Goal: Transaction & Acquisition: Purchase product/service

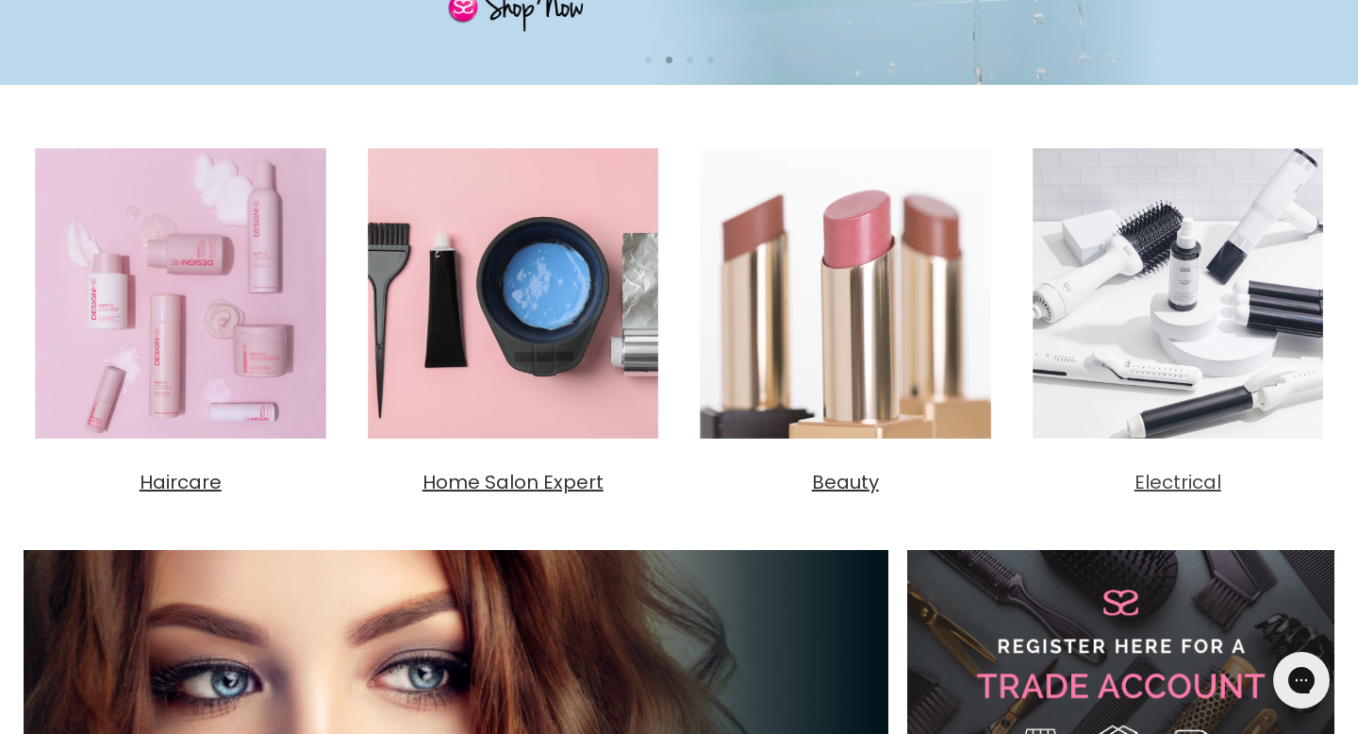
scroll to position [601, 0]
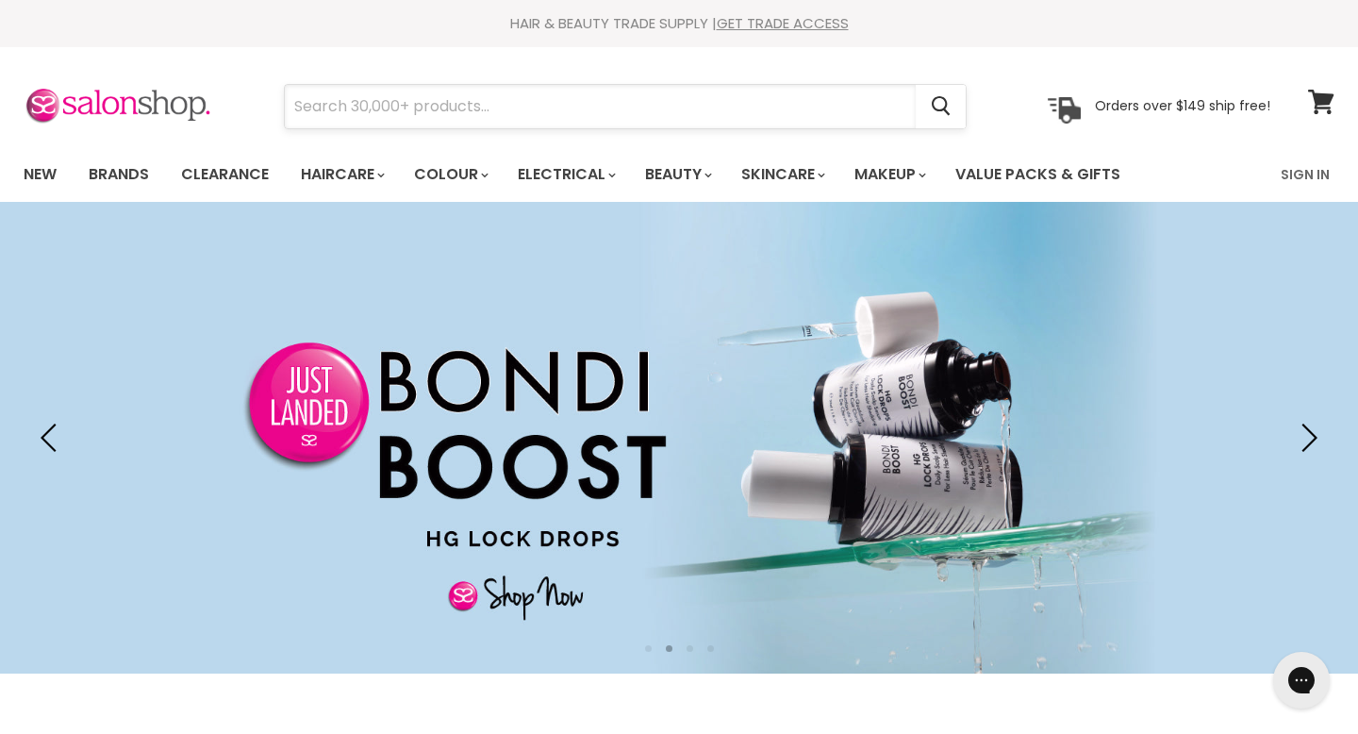
click at [768, 112] on input "Search" at bounding box center [600, 106] width 631 height 43
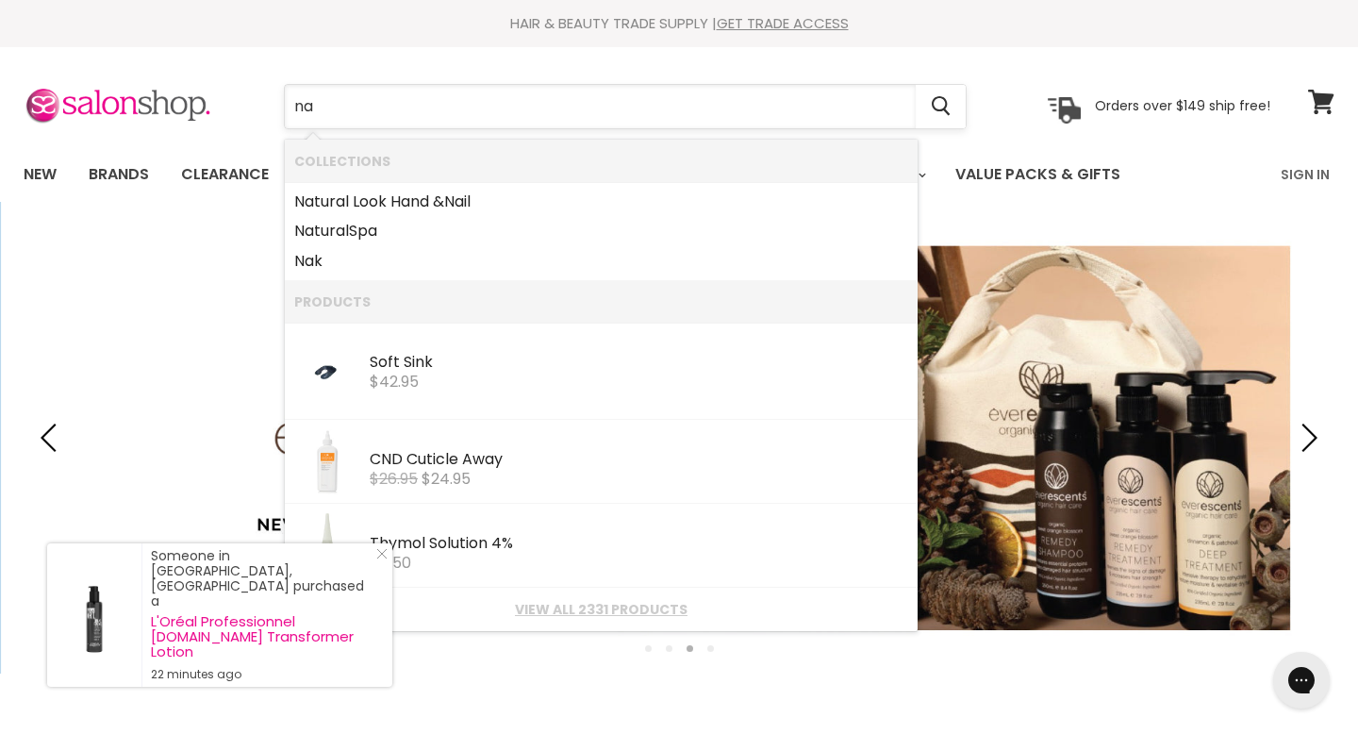
type input "n"
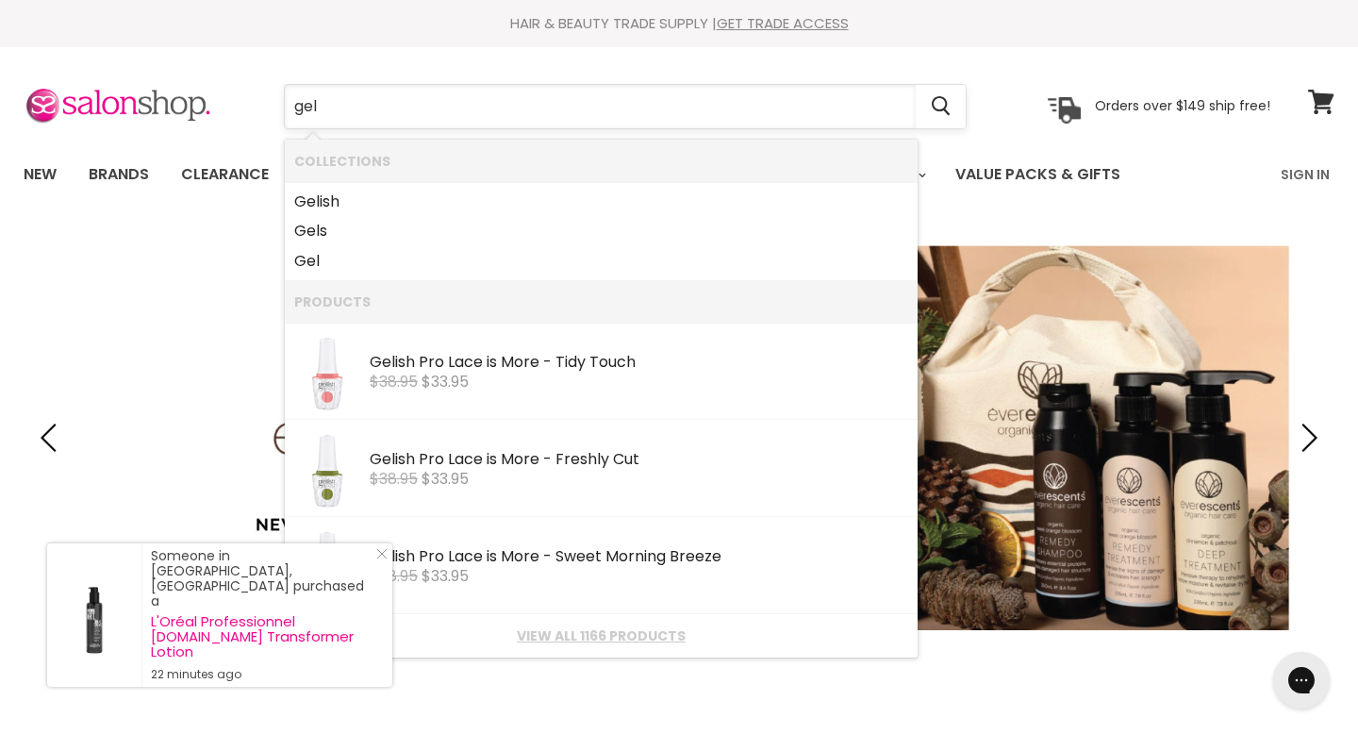
type input "gel"
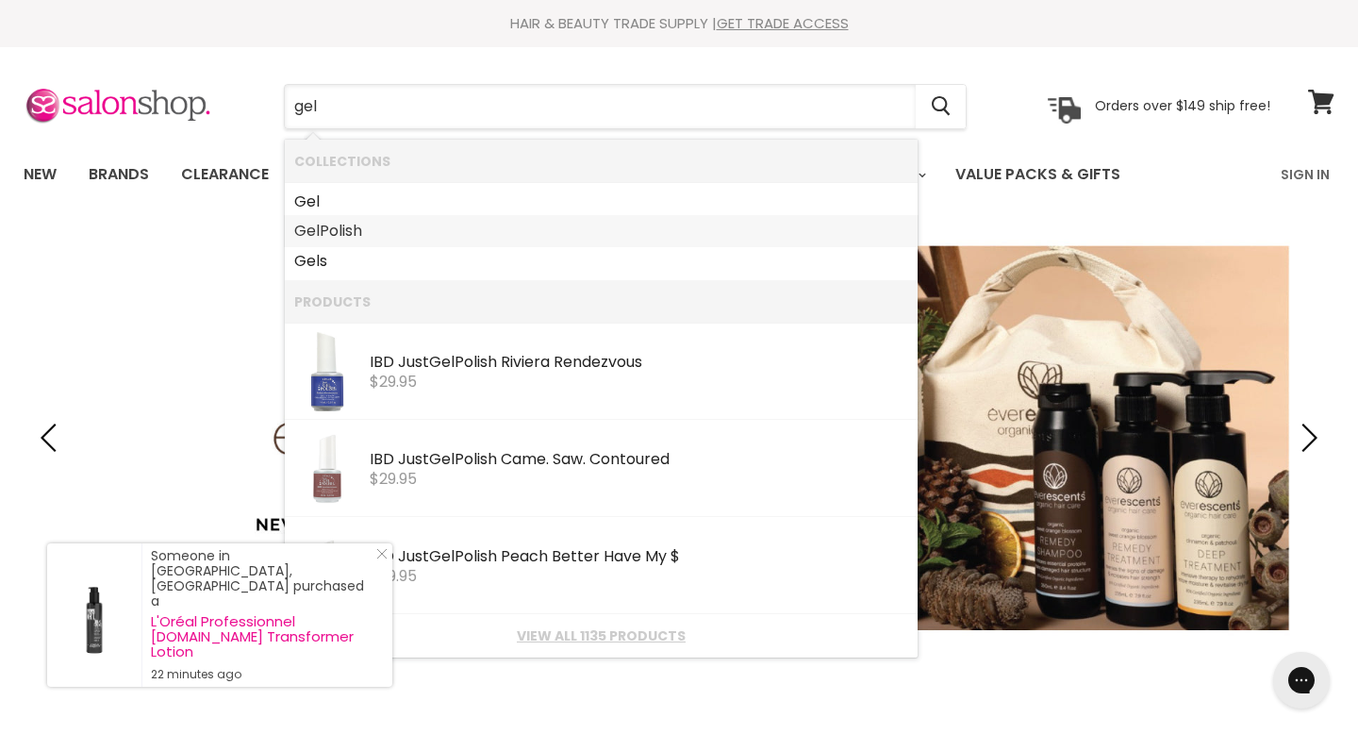
click at [628, 243] on link "Gel Polish" at bounding box center [601, 231] width 614 height 30
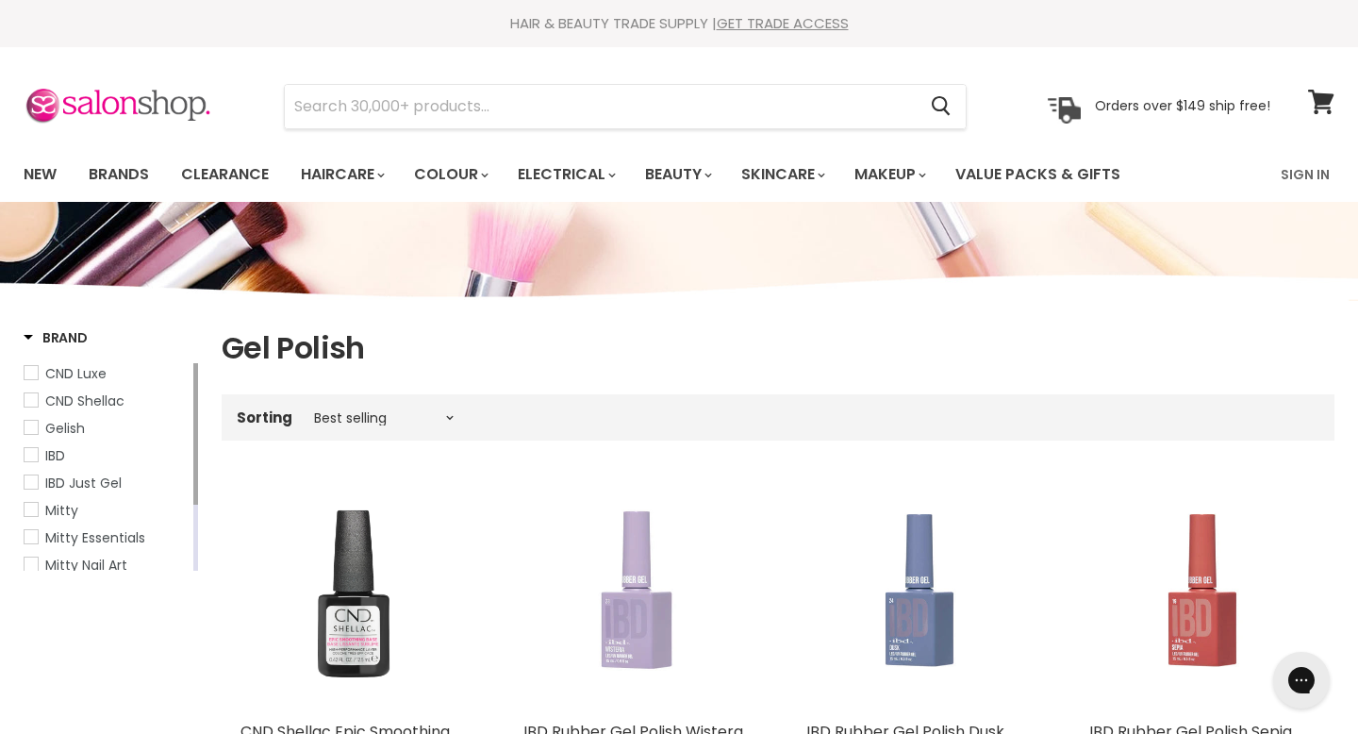
click at [35, 330] on span "Brand" at bounding box center [56, 337] width 64 height 19
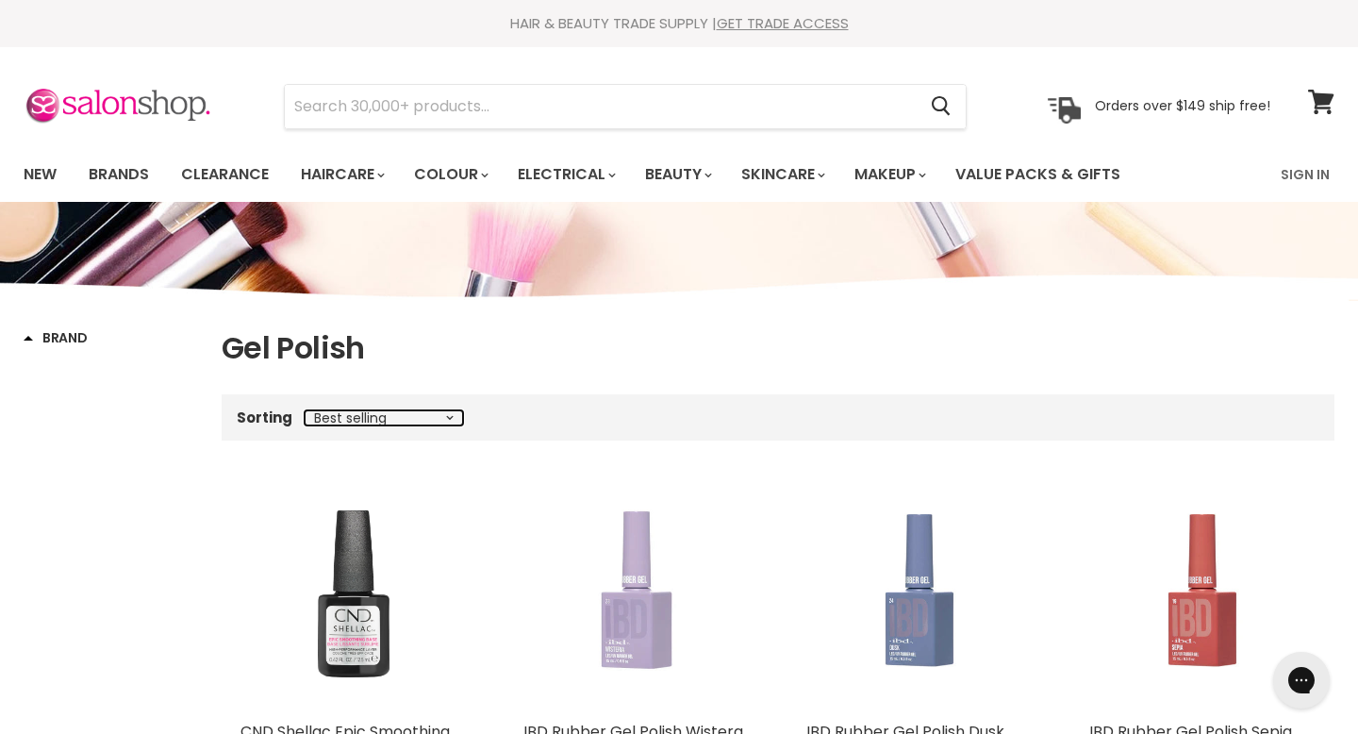
click at [374, 412] on select "Best selling Featured Price, low to high Price, high to low Alphabetically, A-Z…" at bounding box center [384, 417] width 158 height 15
select select "price-ascending"
click at [305, 410] on select "Best selling Featured Price, low to high Price, high to low Alphabetically, A-Z…" at bounding box center [384, 417] width 158 height 15
select select "price-ascending"
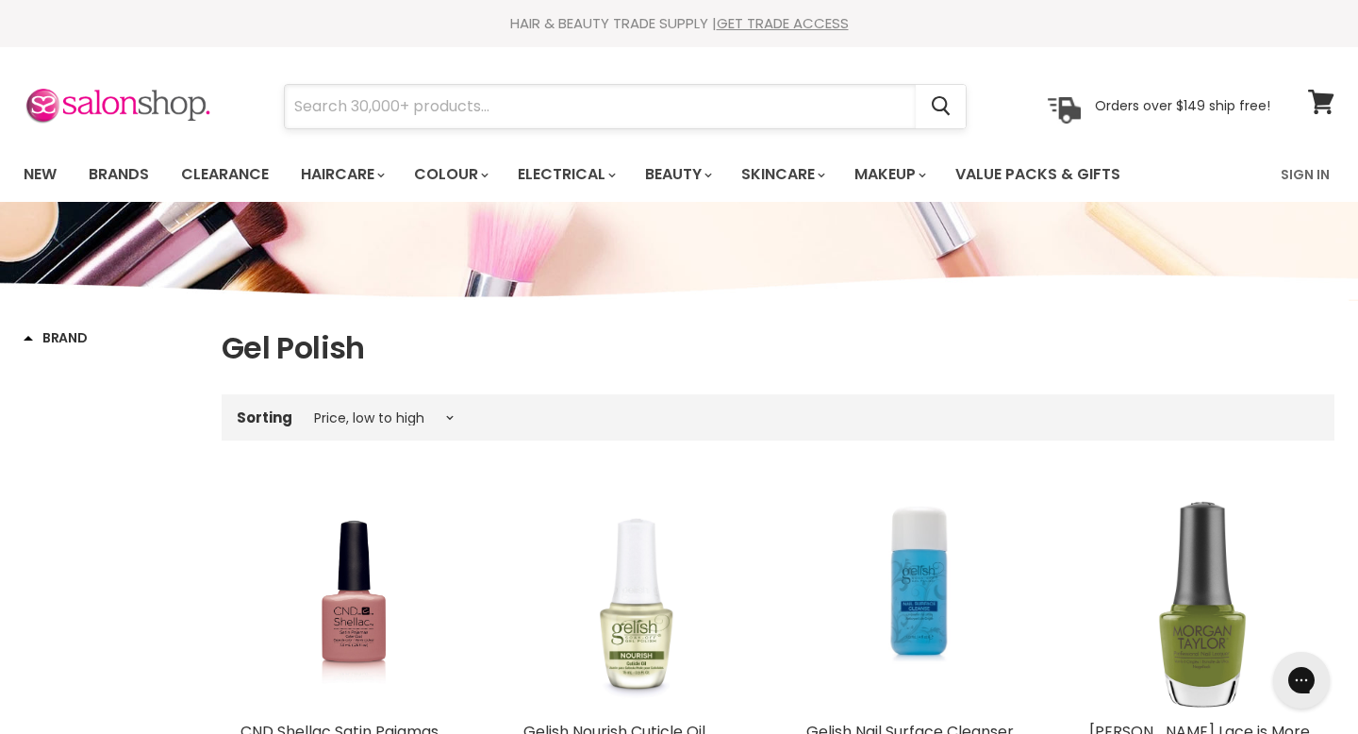
click at [668, 119] on input "Search" at bounding box center [600, 106] width 631 height 43
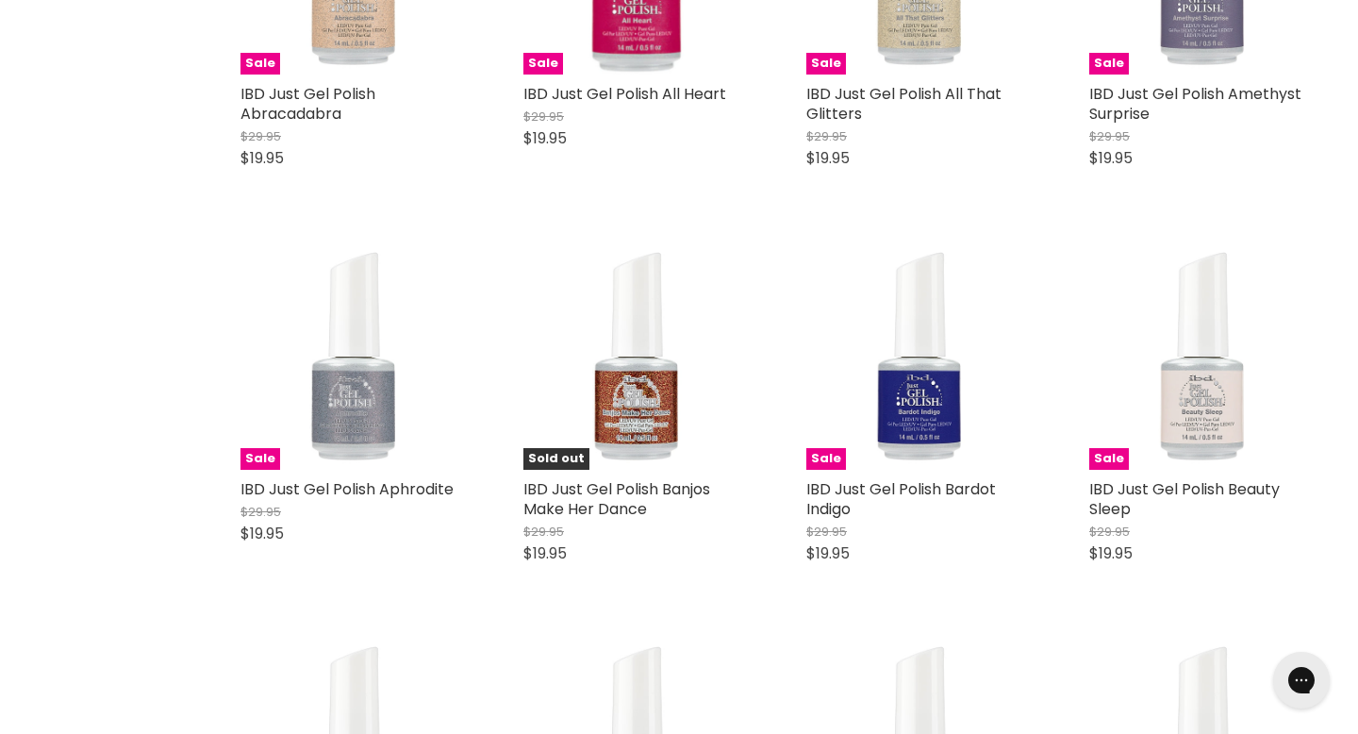
scroll to position [1773, 0]
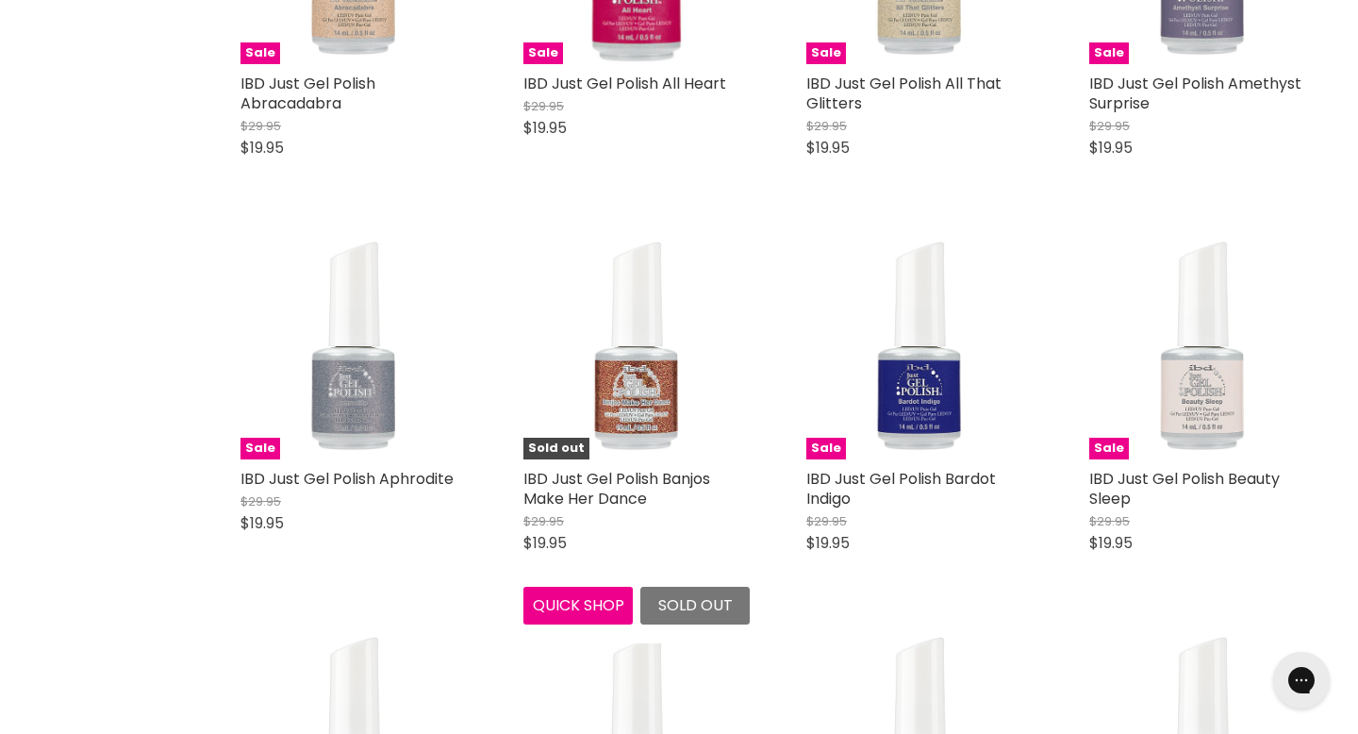
click at [649, 384] on img "Main content" at bounding box center [636, 346] width 150 height 226
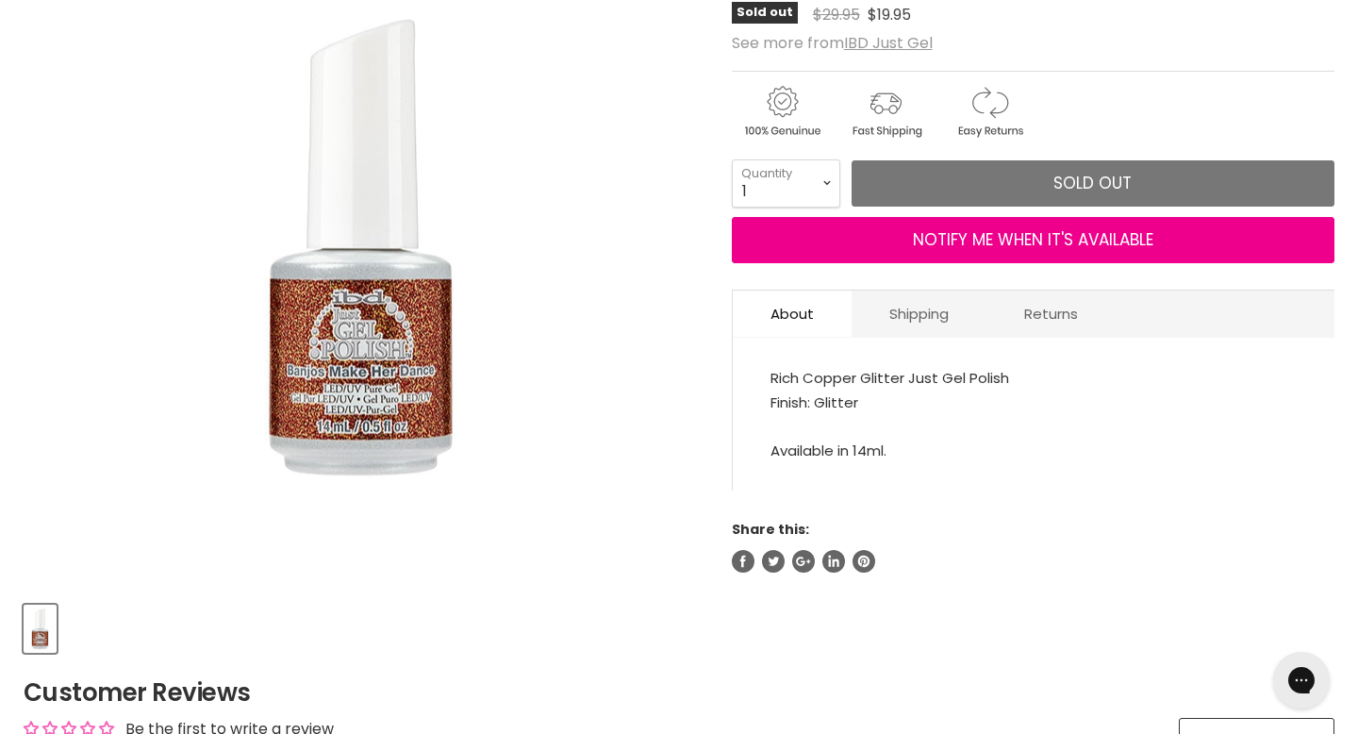
scroll to position [299, 0]
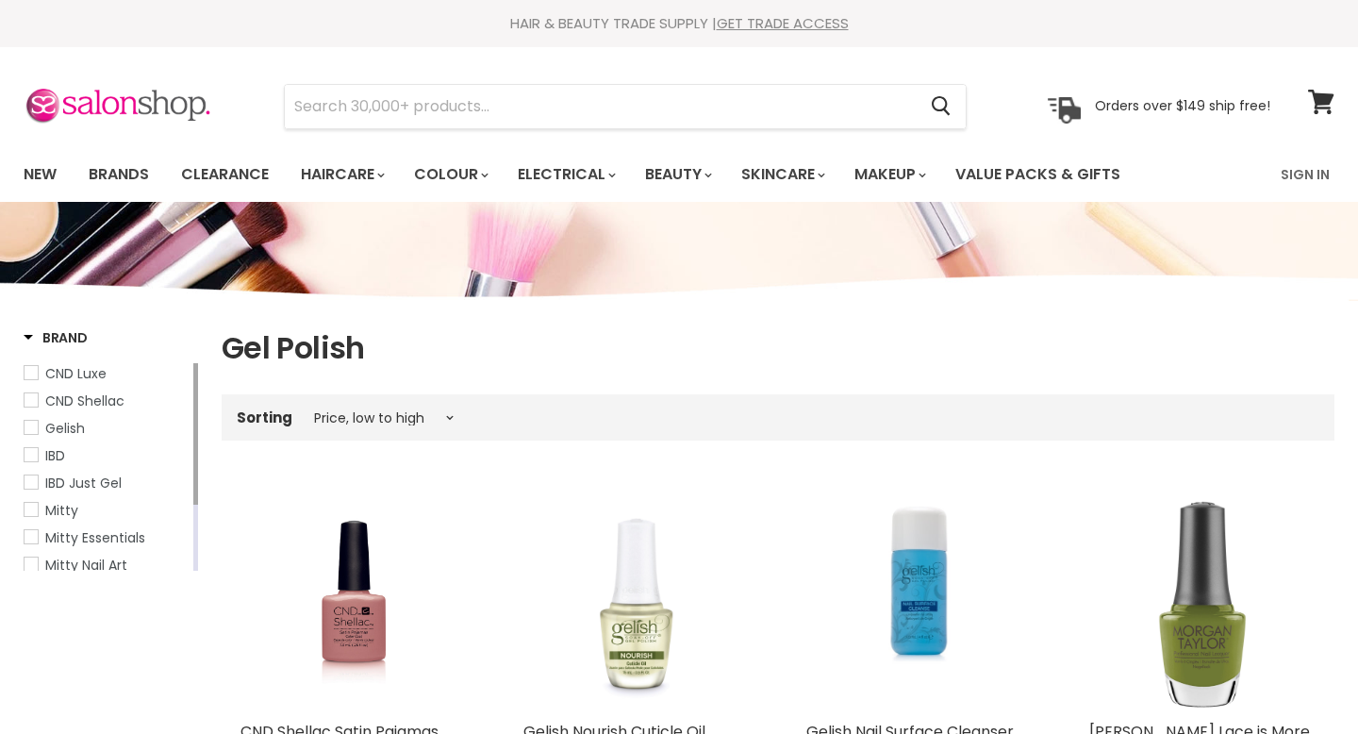
select select "price-ascending"
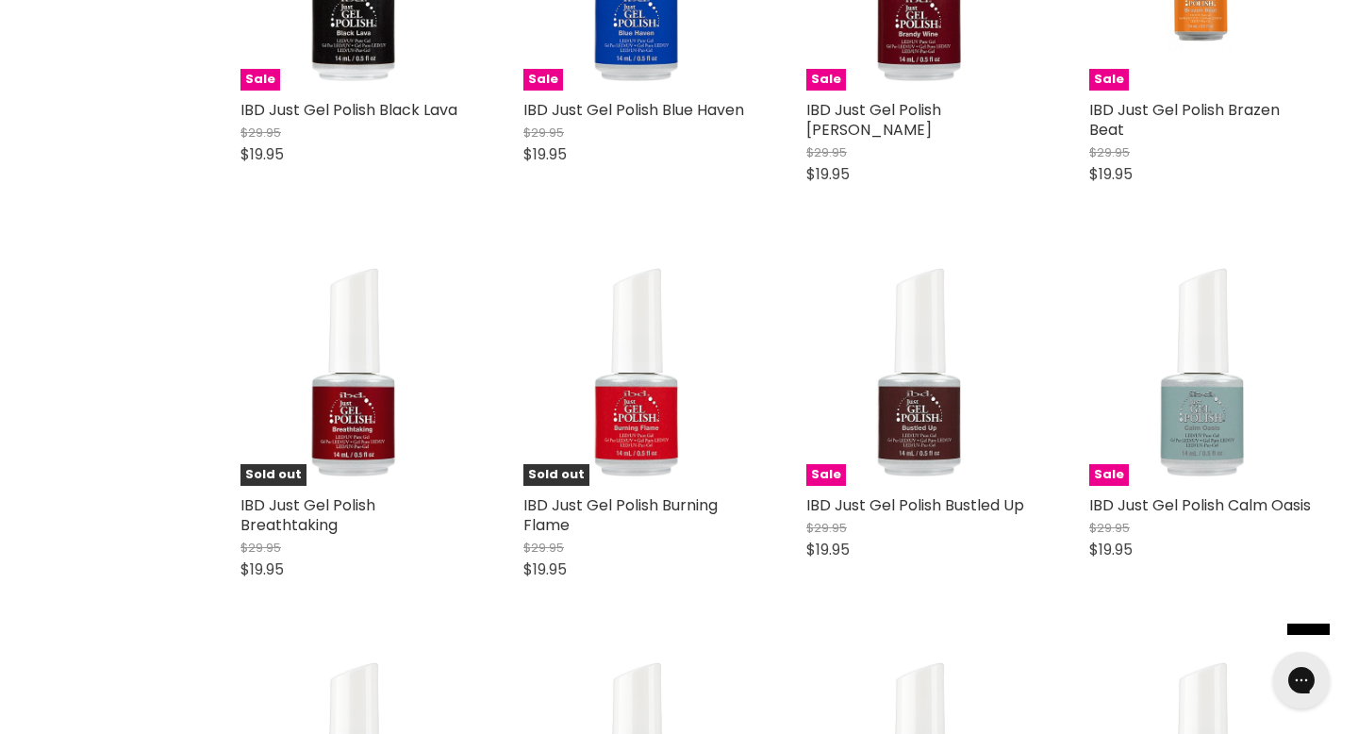
scroll to position [2938, 0]
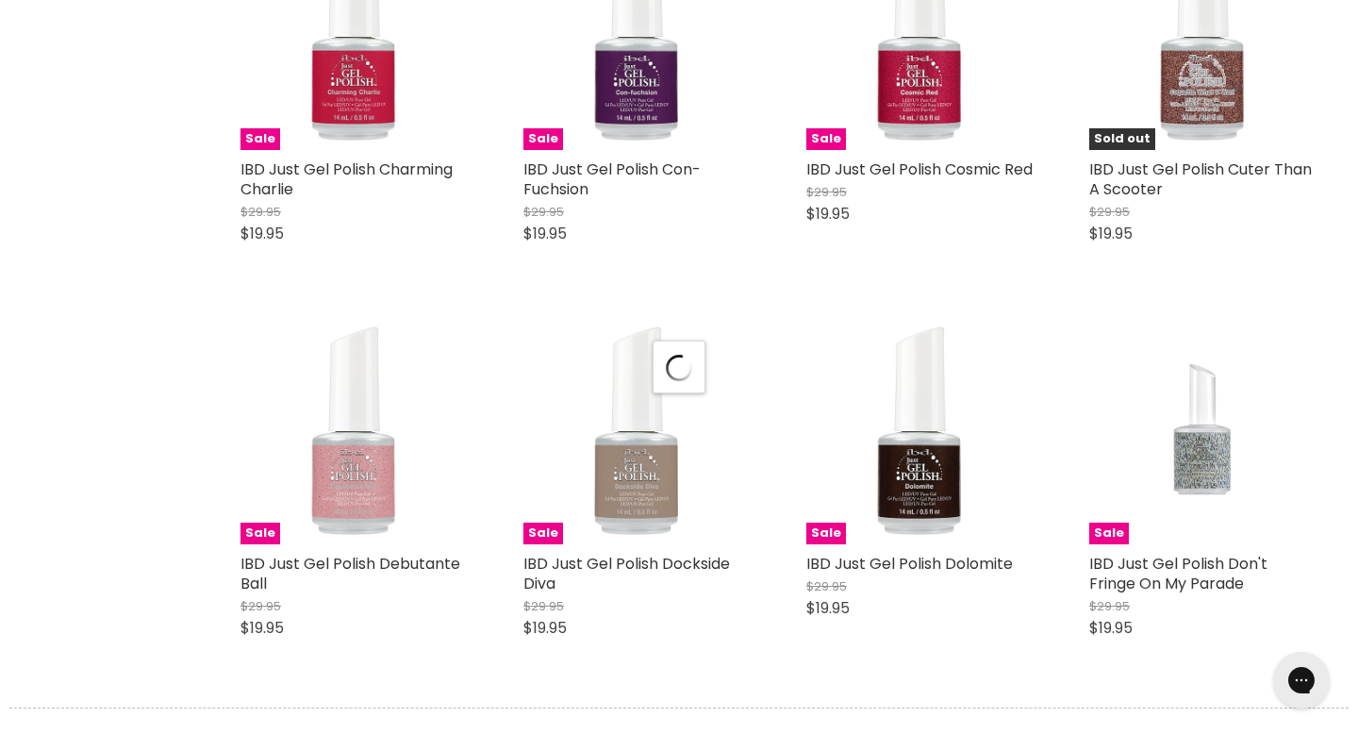
select select "price-ascending"
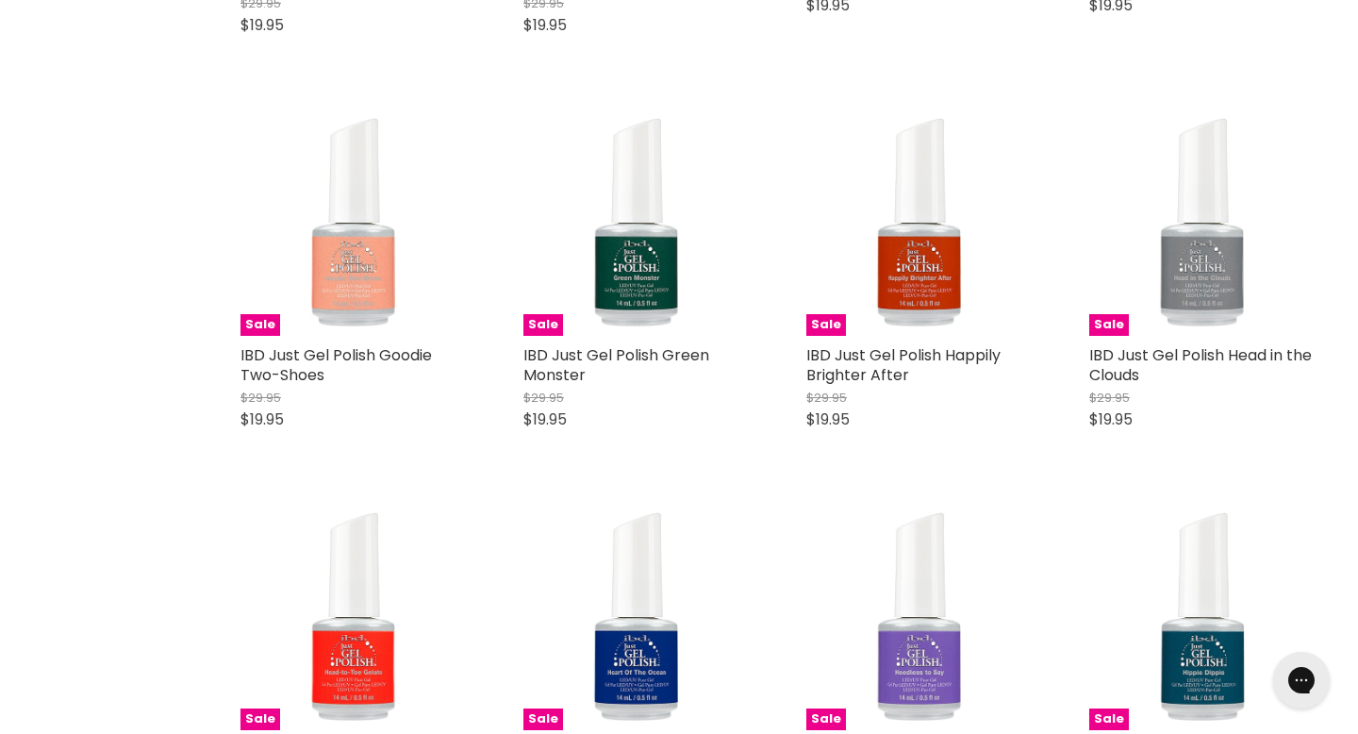
scroll to position [7080, 0]
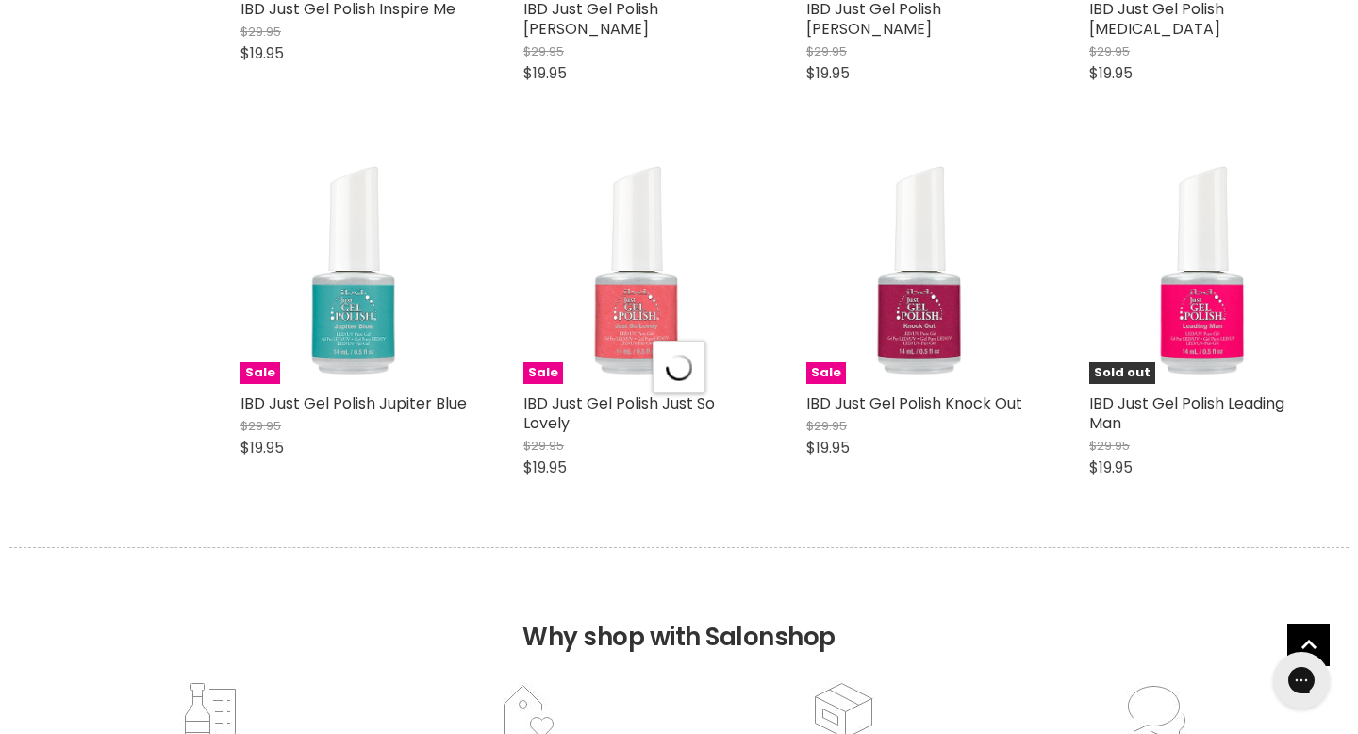
select select "price-ascending"
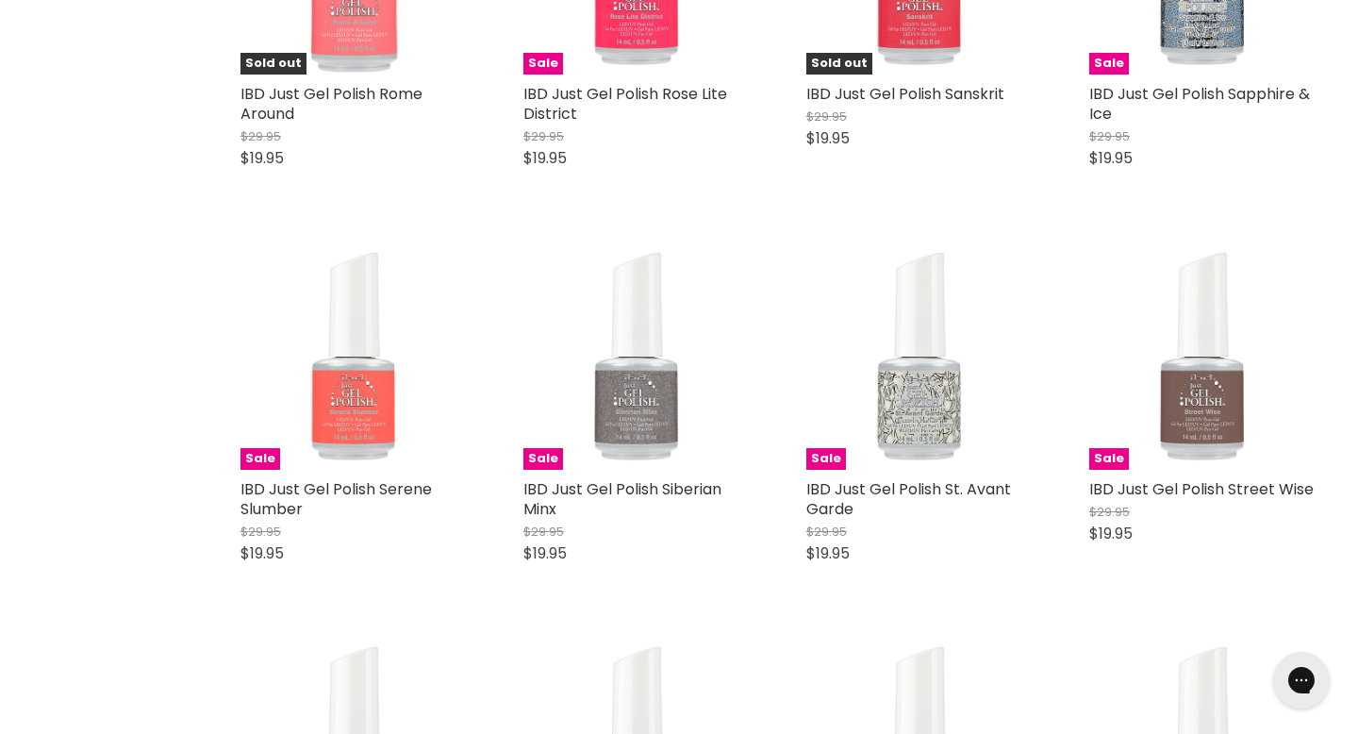
scroll to position [13687, 0]
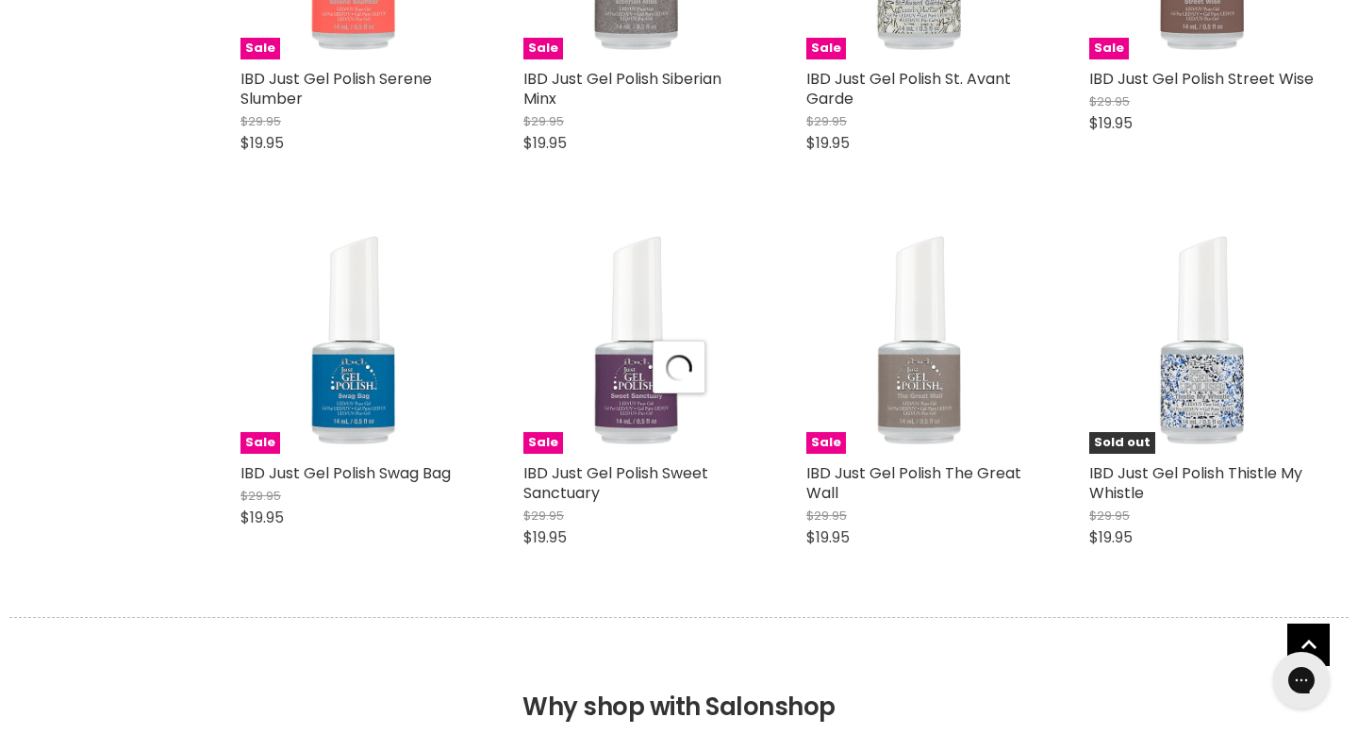
select select "price-ascending"
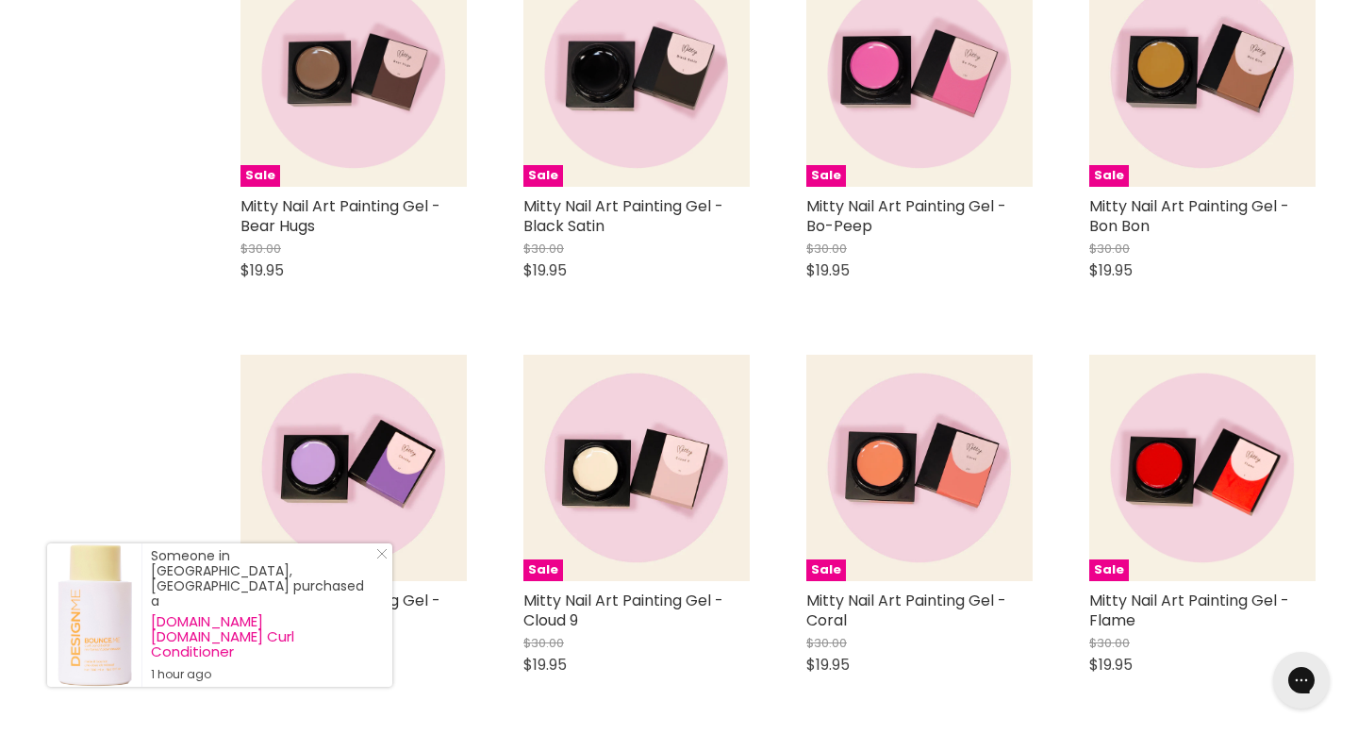
scroll to position [18524, 0]
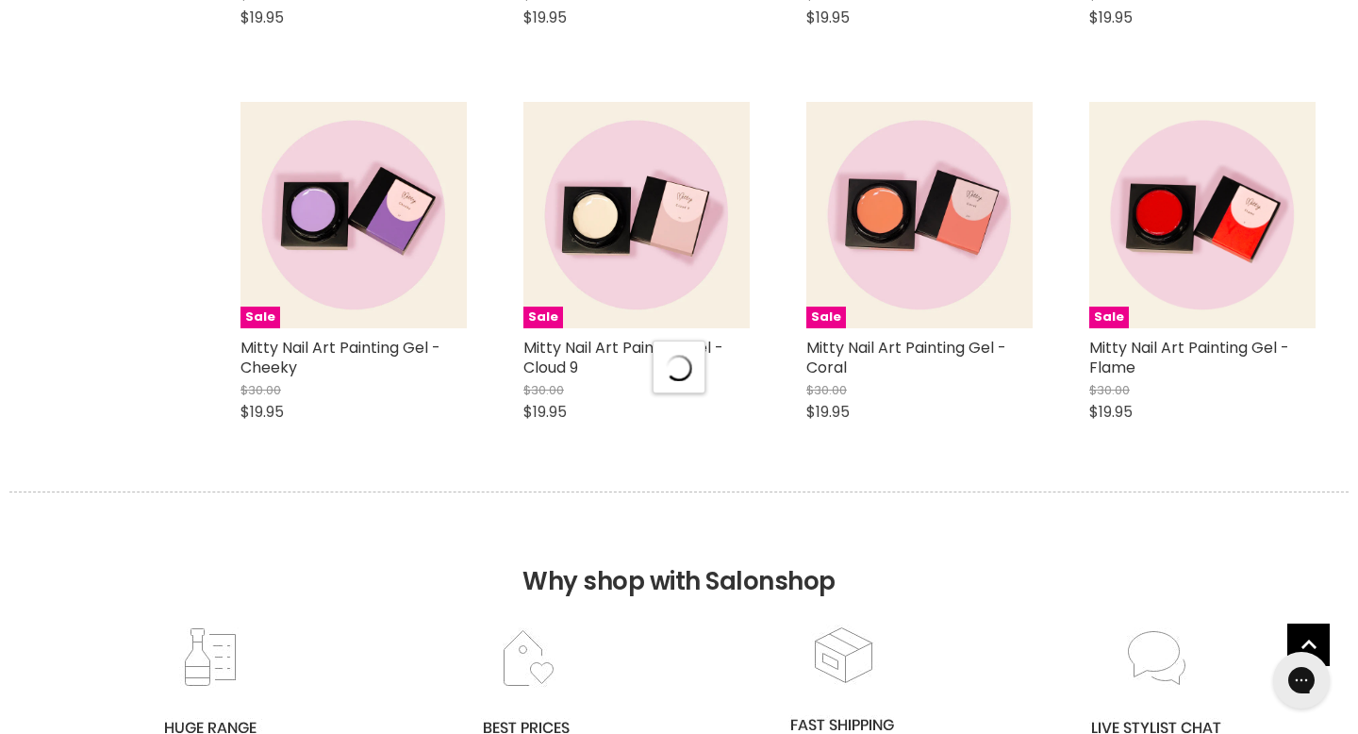
select select "price-ascending"
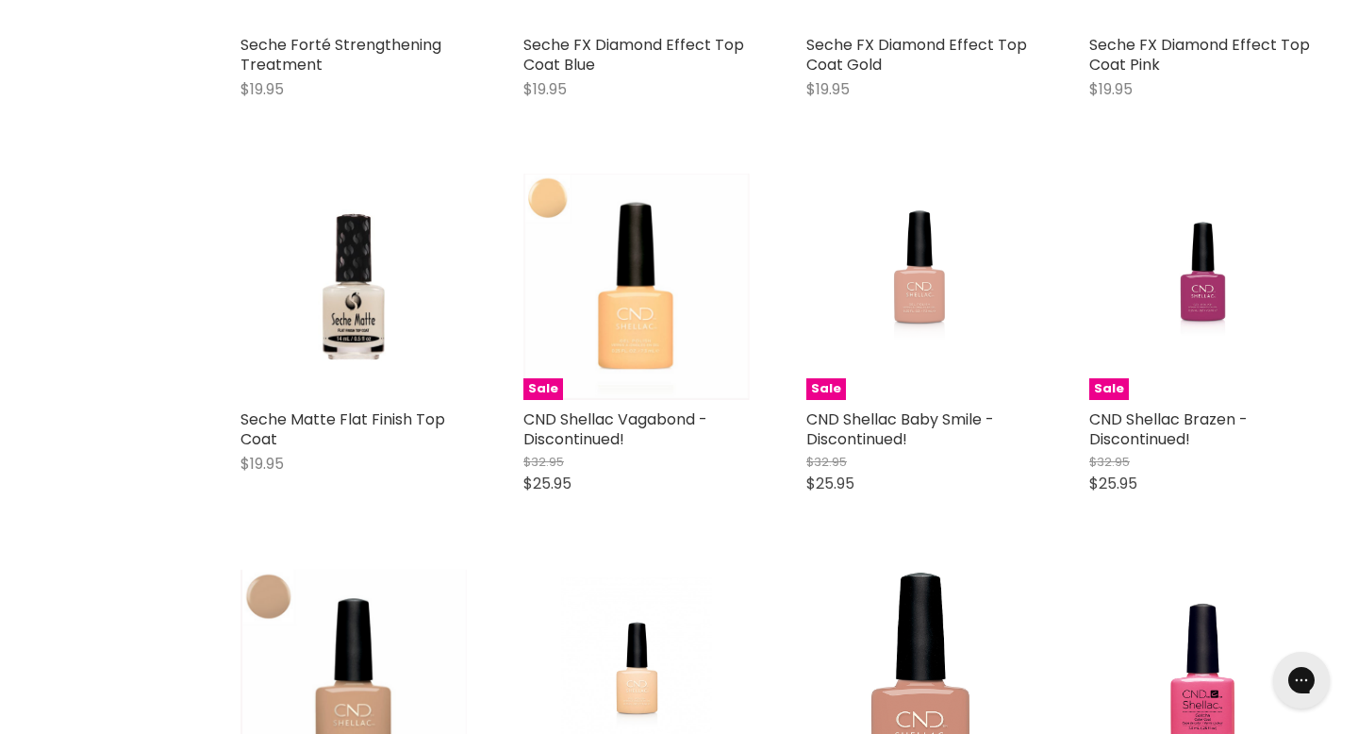
scroll to position [22307, 0]
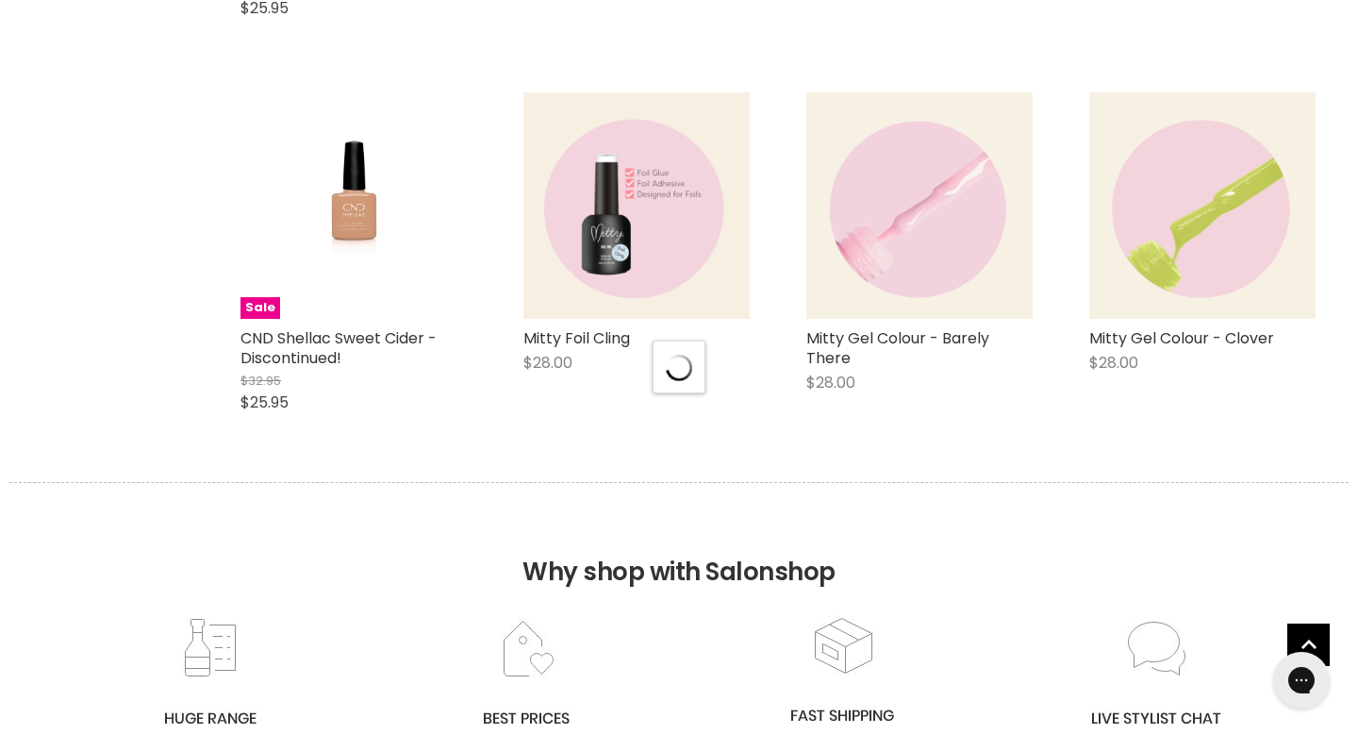
select select "price-ascending"
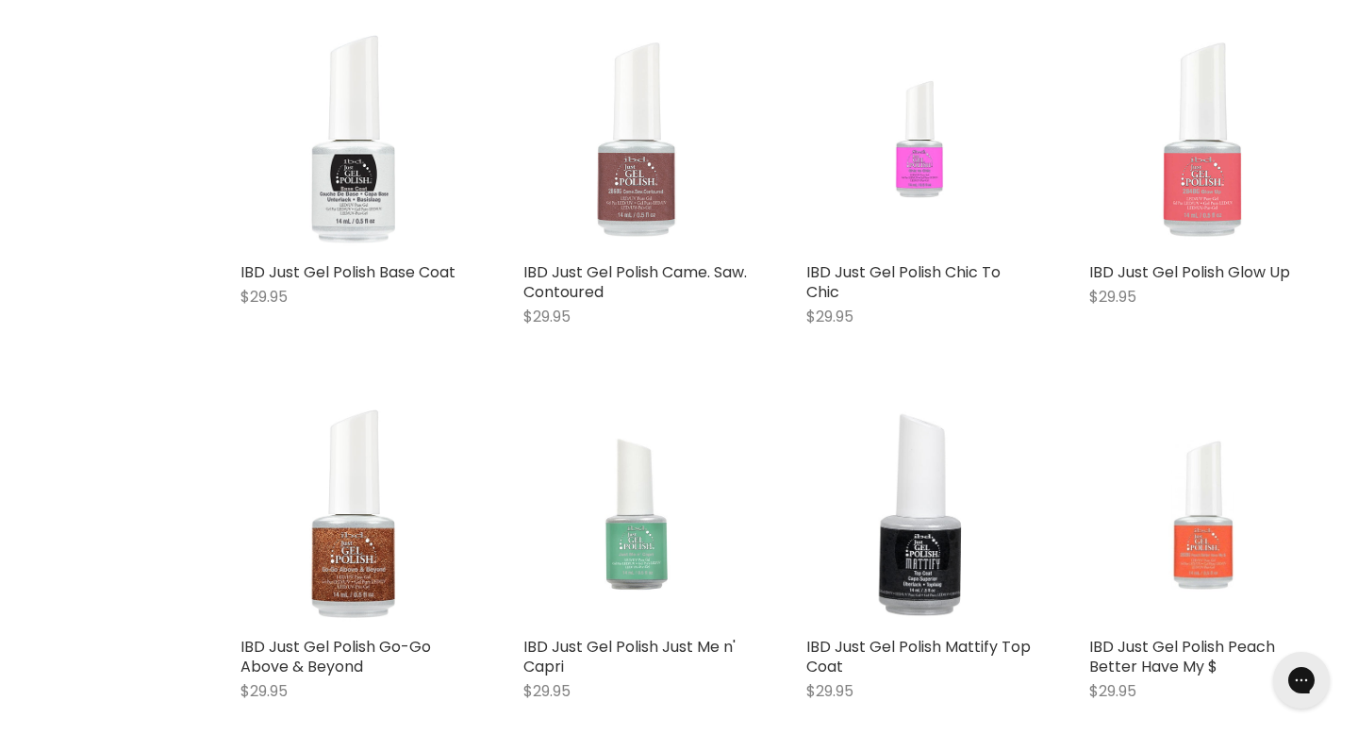
scroll to position [27017, 0]
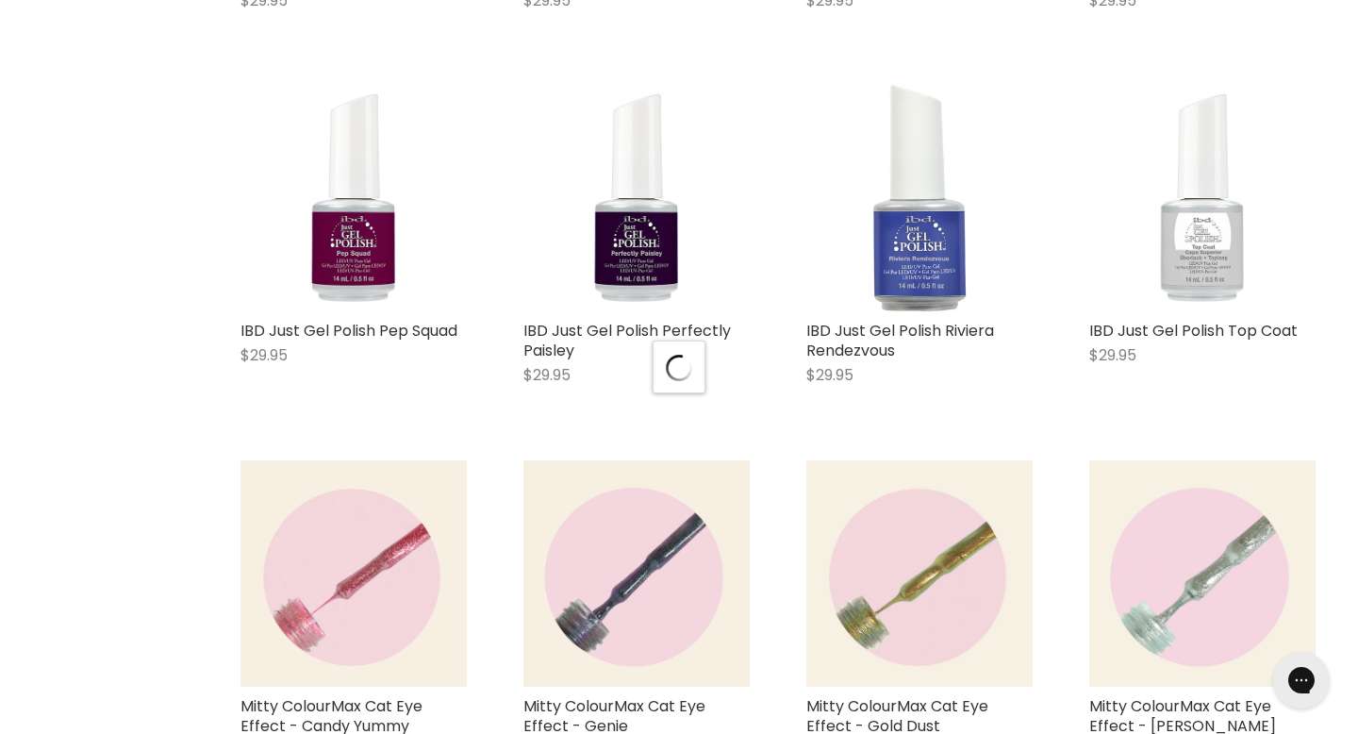
scroll to position [27757, 0]
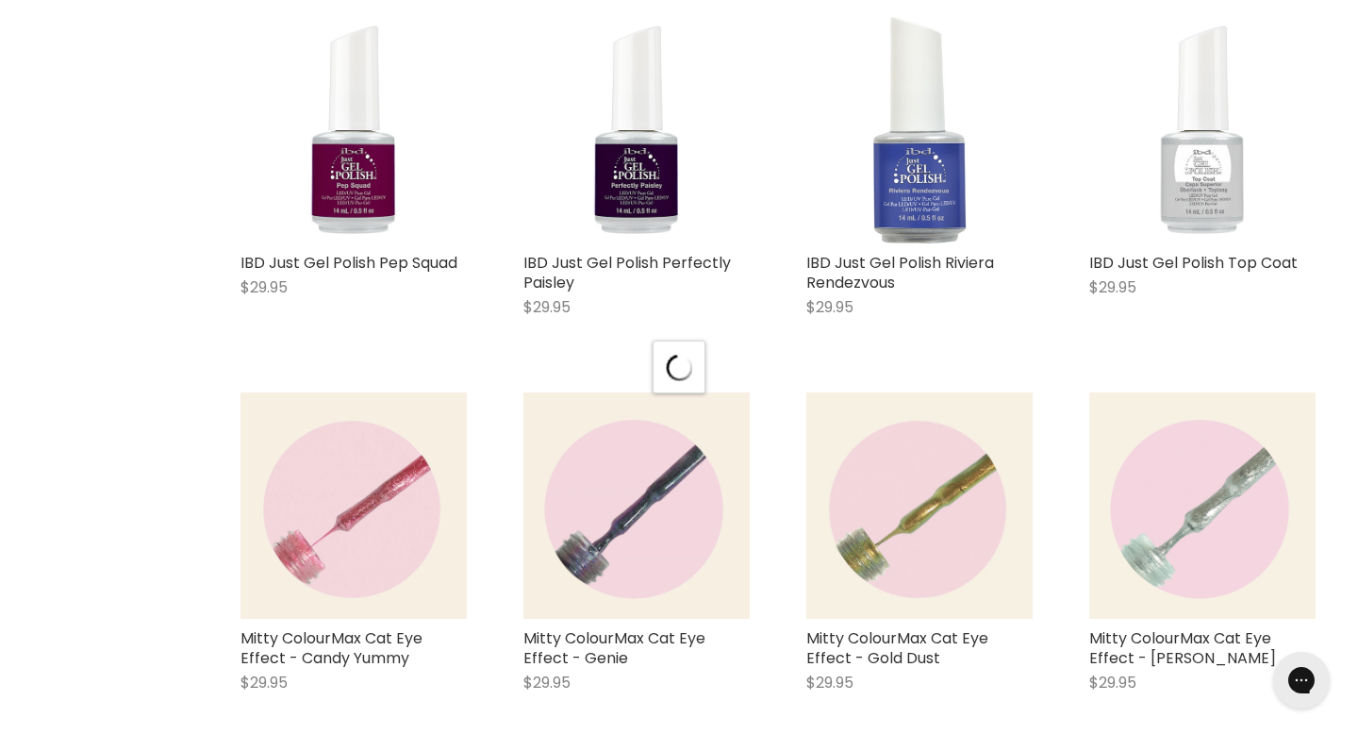
select select "price-ascending"
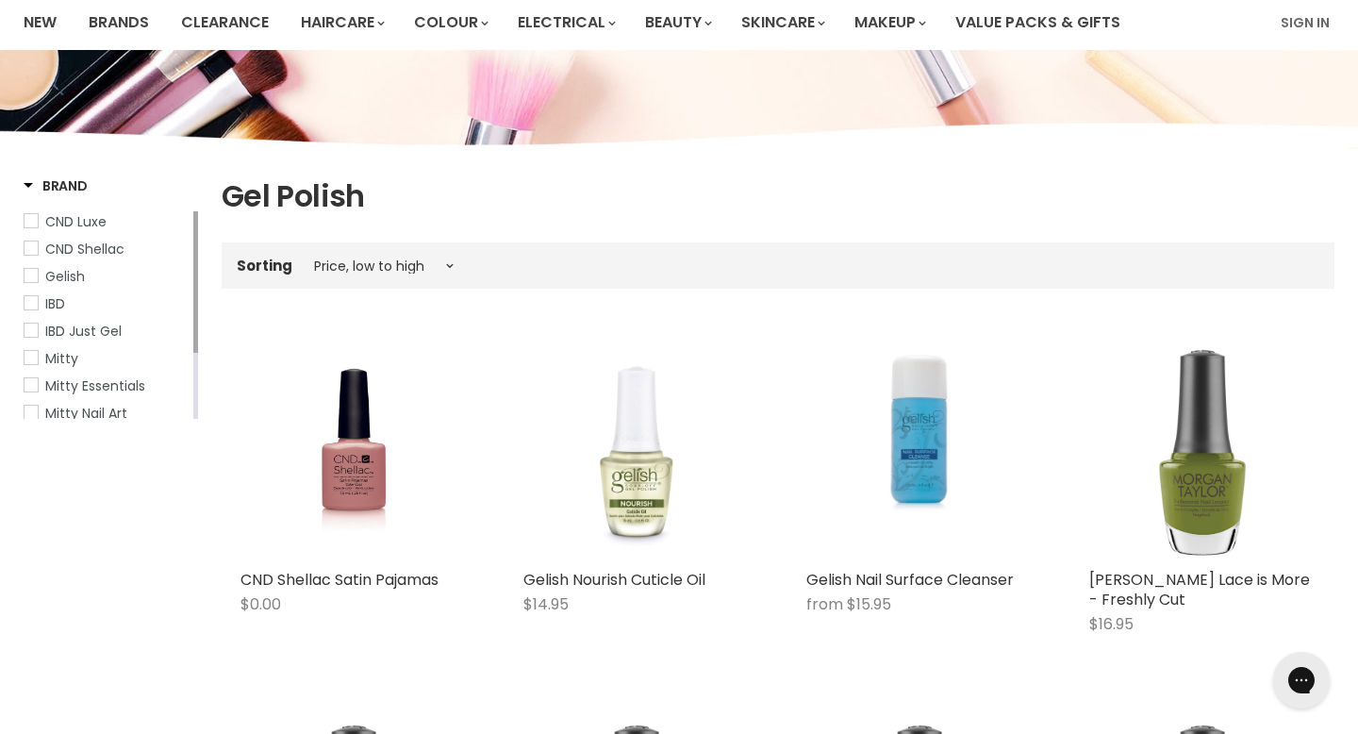
scroll to position [0, 0]
